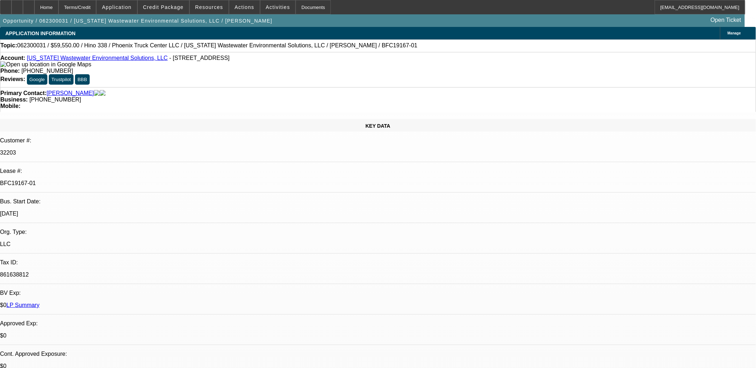
select select "0"
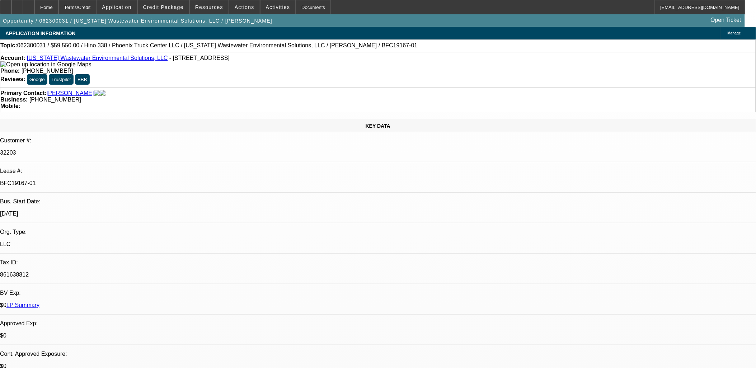
select select "0"
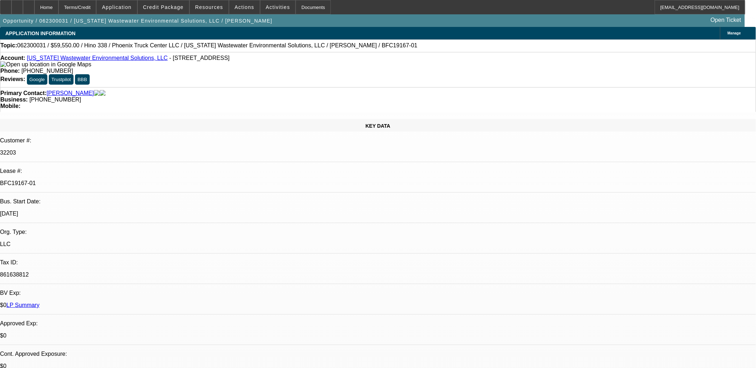
select select "0"
select select "1"
select select "6"
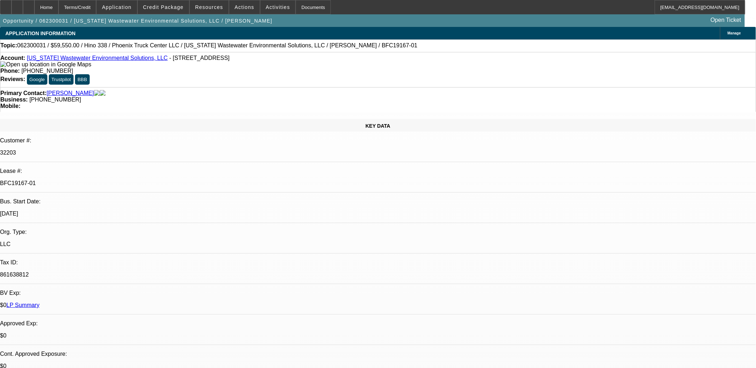
select select "1"
select select "6"
select select "1"
select select "2"
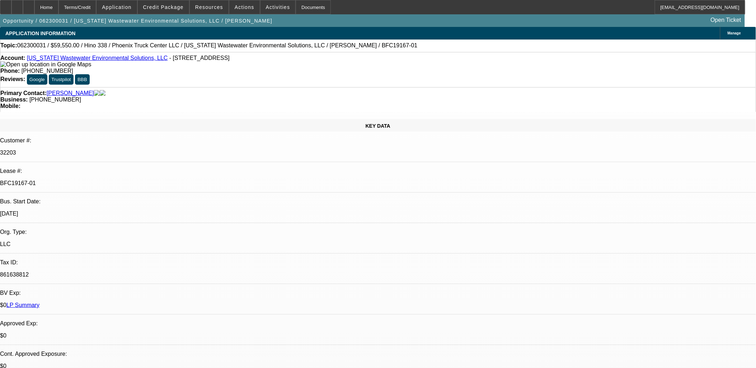
select select "6"
select select "1"
select select "2"
select select "6"
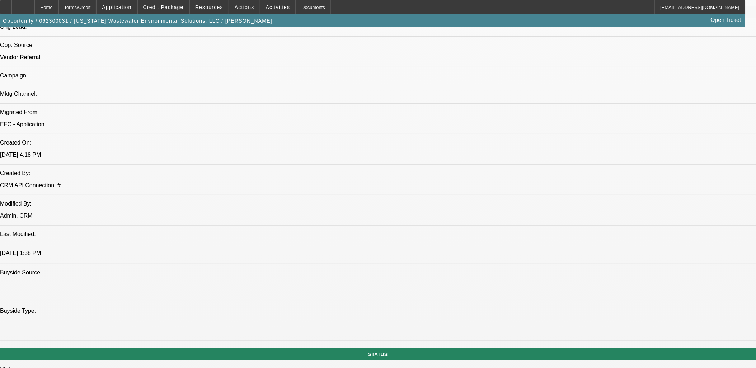
scroll to position [120, 0]
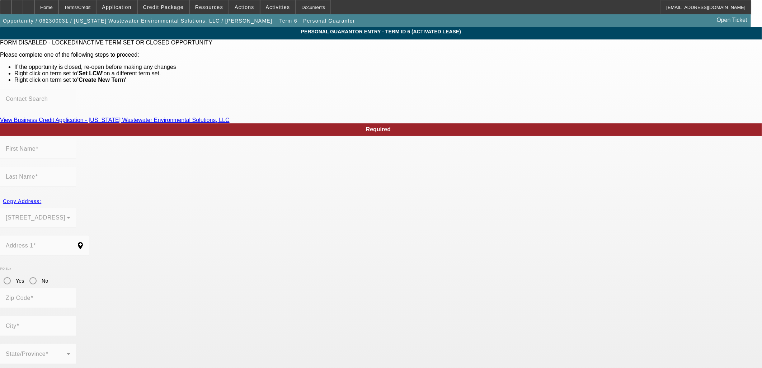
type input "[PERSON_NAME]"
type input "[STREET_ADDRESS]"
radio input "true"
type input "78210"
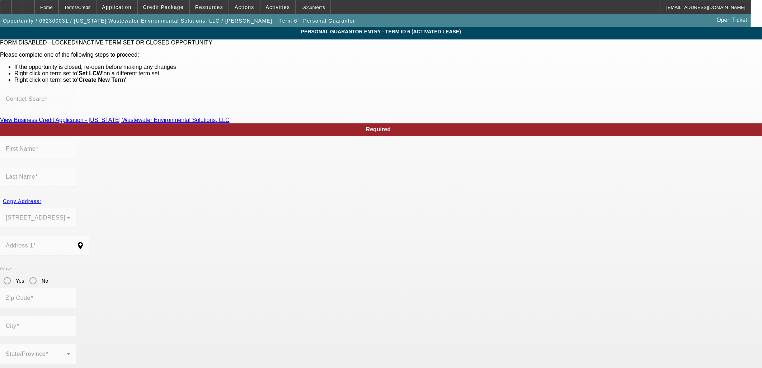
type input "San Antonio"
type input "[PHONE_NUMBER]"
type input "50"
type input "271-88-0238"
type input "[EMAIL_ADDRESS][DOMAIN_NAME]"
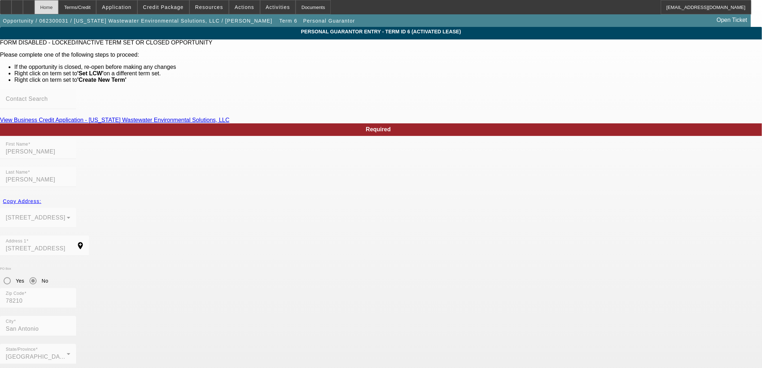
click at [57, 5] on div "Home" at bounding box center [46, 7] width 24 height 14
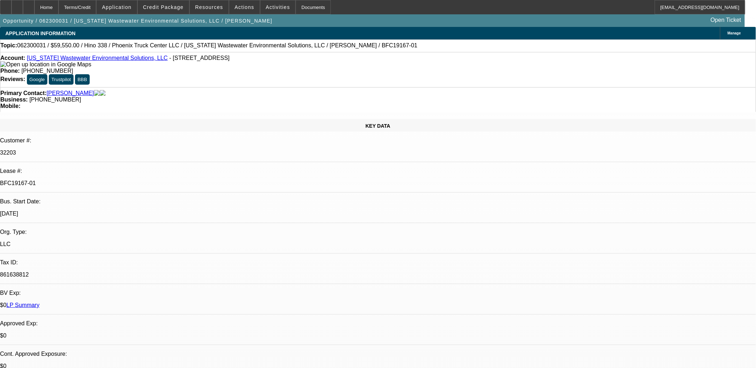
select select "0"
select select "6"
select select "0"
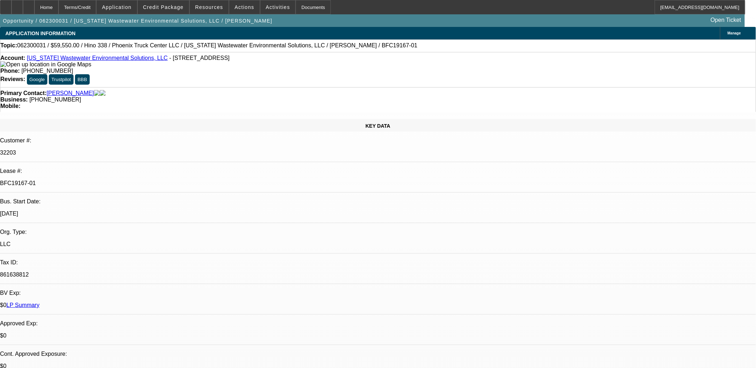
select select "0"
select select "6"
select select "0"
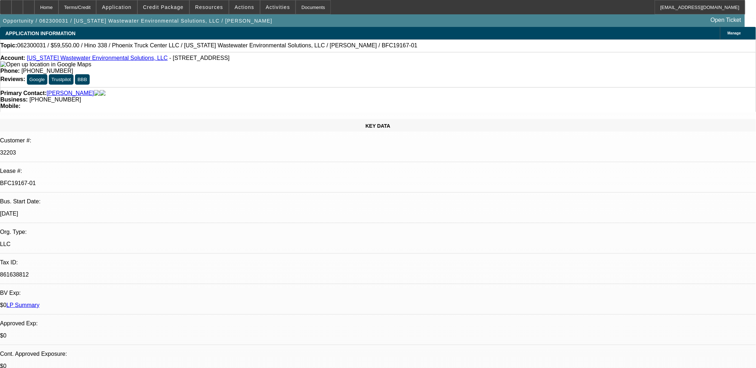
select select "2"
select select "0"
select select "6"
select select "0"
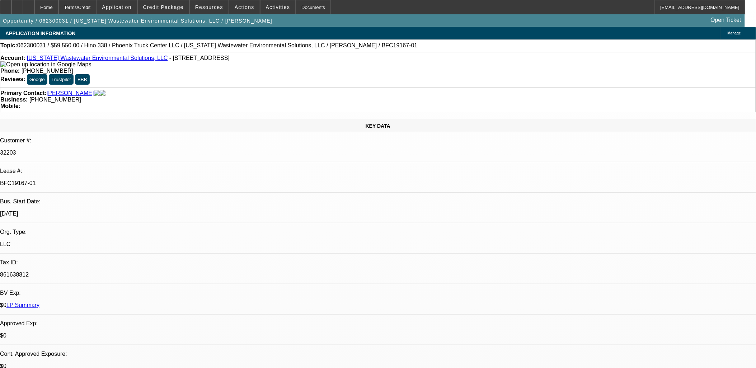
select select "2"
select select "0"
select select "6"
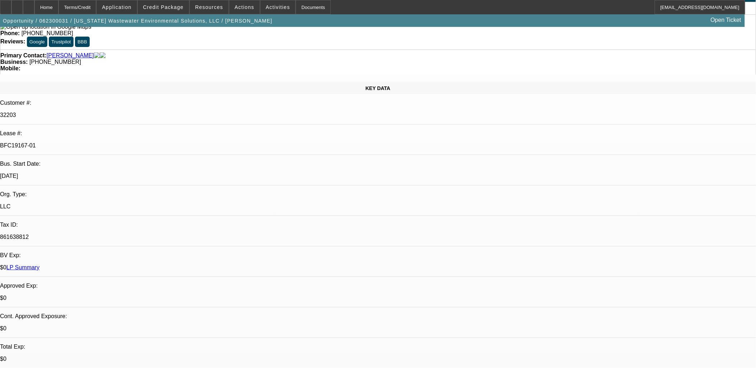
scroll to position [40, 0]
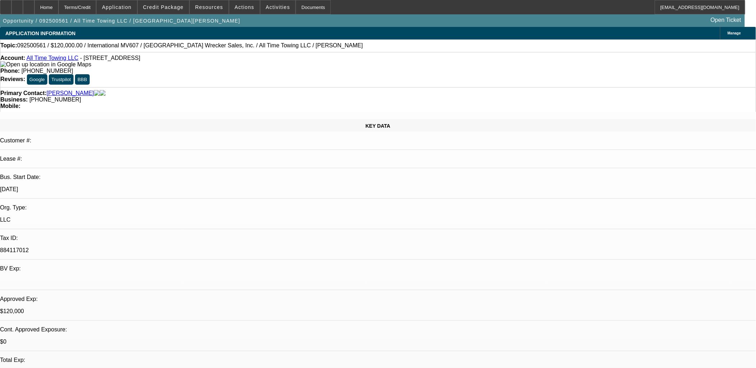
select select "0"
select select "2"
select select "0"
select select "2"
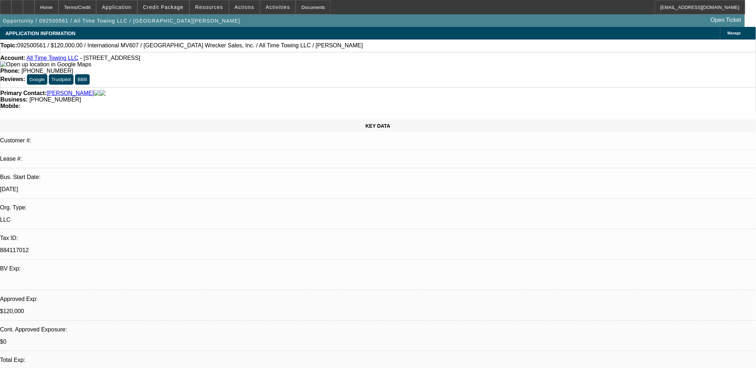
select select "0"
select select "0.1"
select select "2"
select select "0"
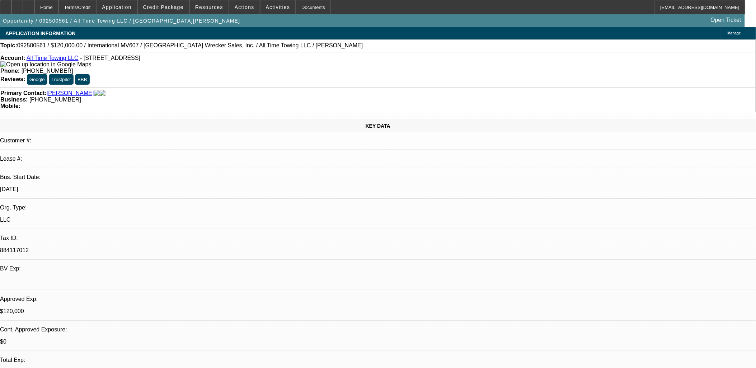
select select "0"
select select "1"
select select "2"
select select "6"
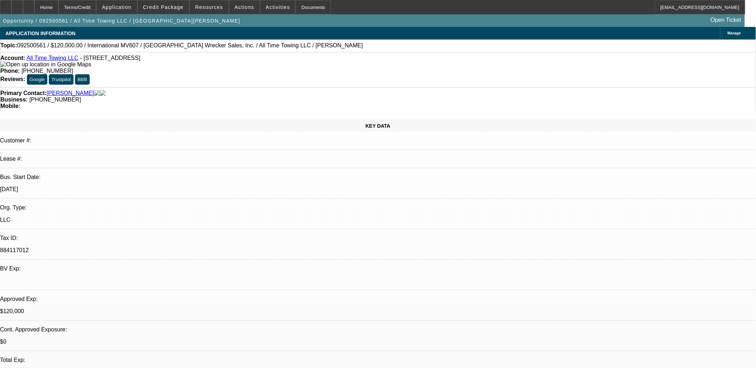
select select "1"
select select "2"
select select "6"
select select "1"
select select "2"
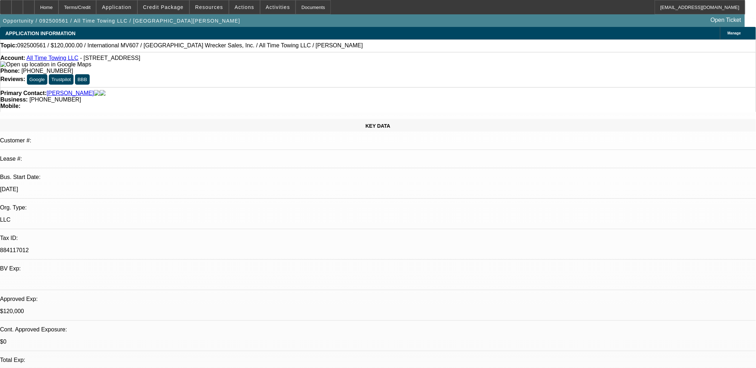
select select "6"
select select "1"
select select "2"
select select "6"
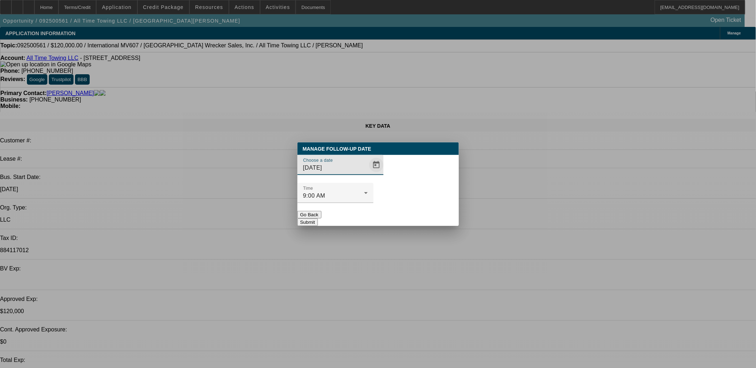
click at [368, 174] on span "Open calendar" at bounding box center [376, 164] width 17 height 17
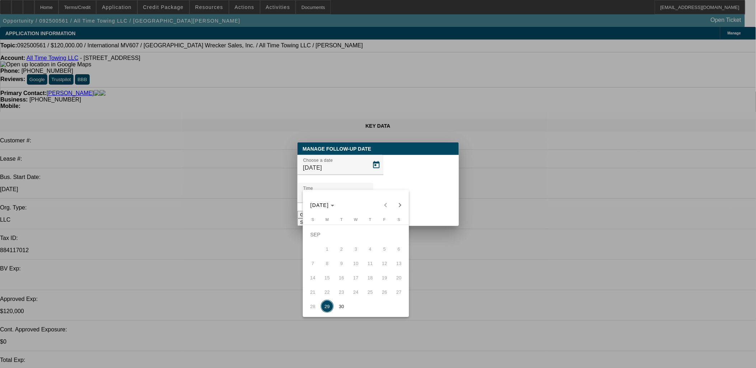
click at [341, 305] on span "30" at bounding box center [341, 306] width 13 height 13
type input "9/30/2025"
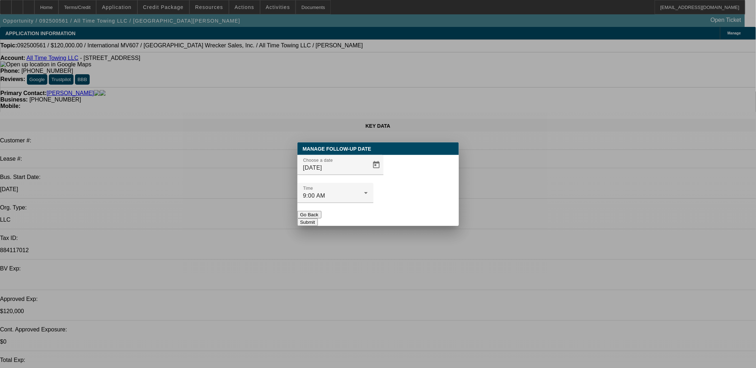
click at [318, 219] on button "Submit" at bounding box center [308, 223] width 20 height 8
